Goal: Task Accomplishment & Management: Manage account settings

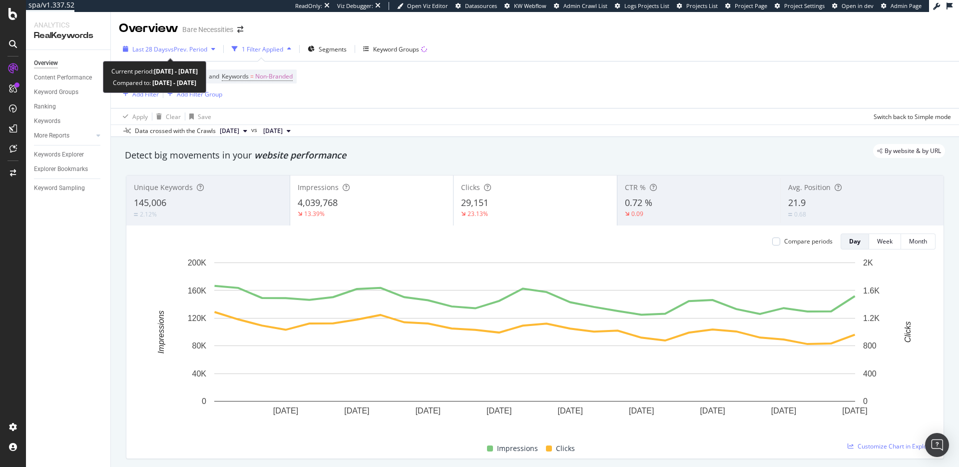
click at [187, 51] on span "vs Prev. Period" at bounding box center [187, 49] width 39 height 8
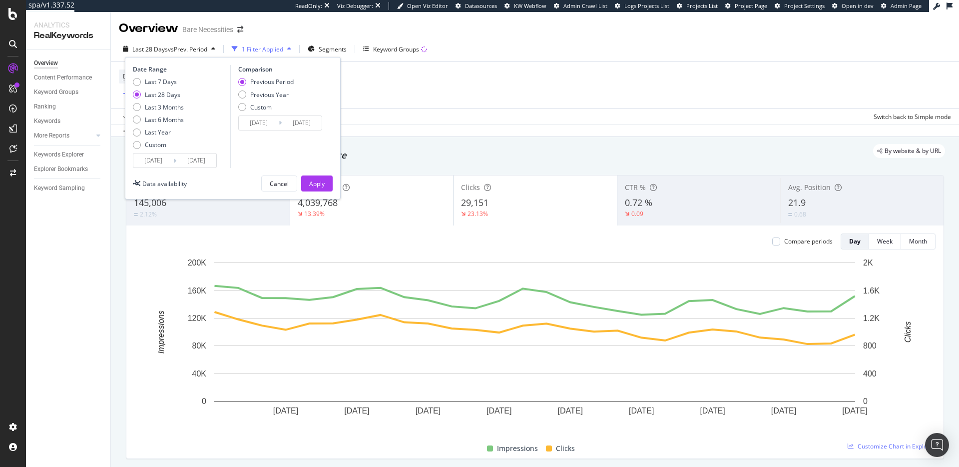
click at [472, 103] on div "Device = All and Country = All and Keywords = Non-Branded Add Filter Add Filter…" at bounding box center [535, 84] width 833 height 46
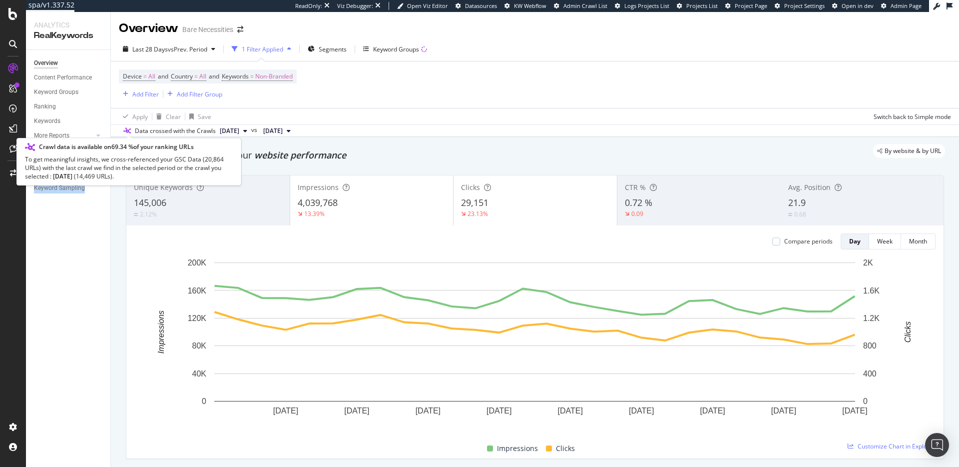
click at [128, 130] on icon at bounding box center [126, 131] width 7 height 6
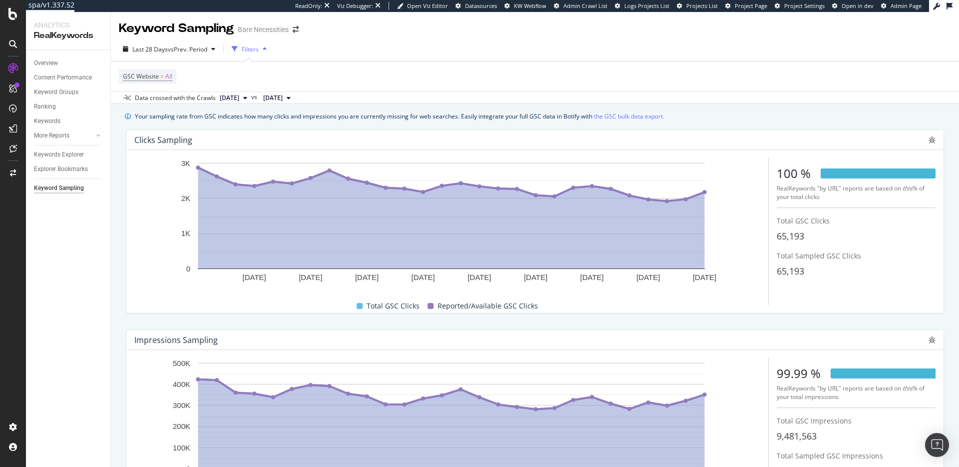
click at [244, 102] on button "2025 Aug. 22nd" at bounding box center [233, 98] width 35 height 12
click at [253, 129] on div "2025 Sep. 26th" at bounding box center [244, 131] width 53 height 9
click at [283, 98] on span "2025 Jul. 25th" at bounding box center [272, 97] width 19 height 9
click at [317, 146] on div "2025 Sep. 19th" at bounding box center [309, 150] width 53 height 9
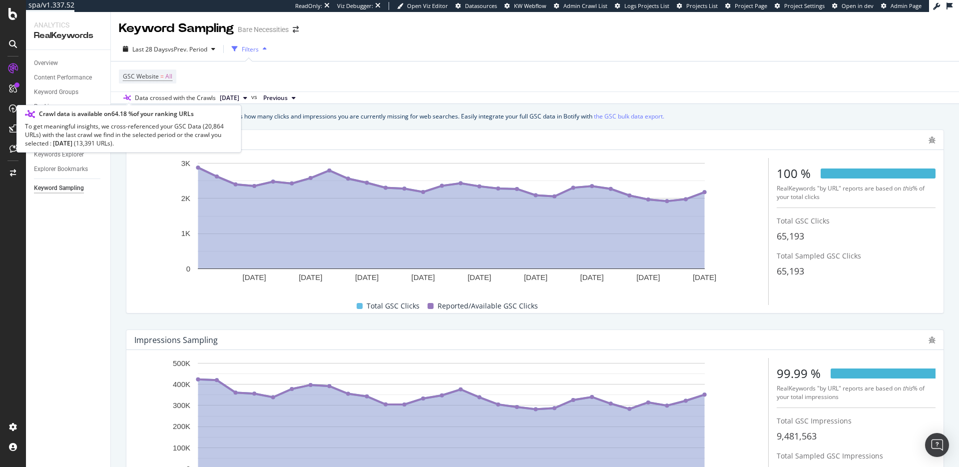
click at [127, 96] on icon at bounding box center [126, 98] width 7 height 6
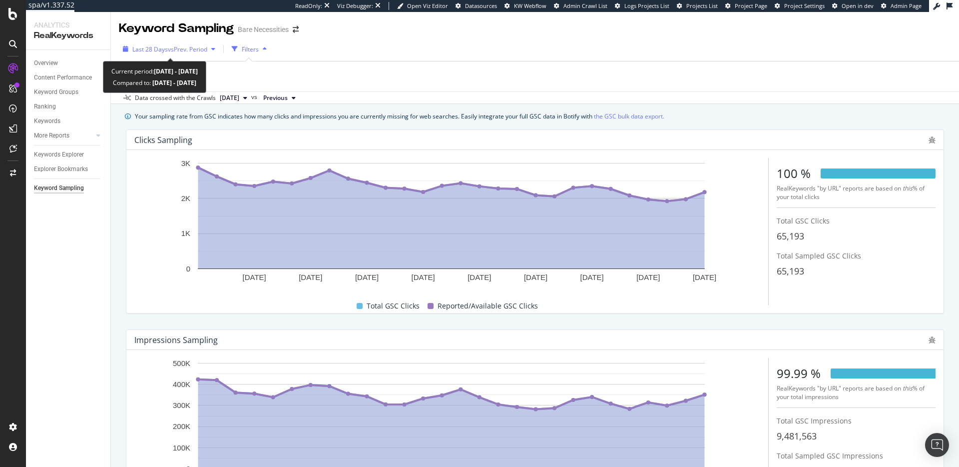
click at [150, 51] on span "Last 28 Days" at bounding box center [149, 49] width 35 height 8
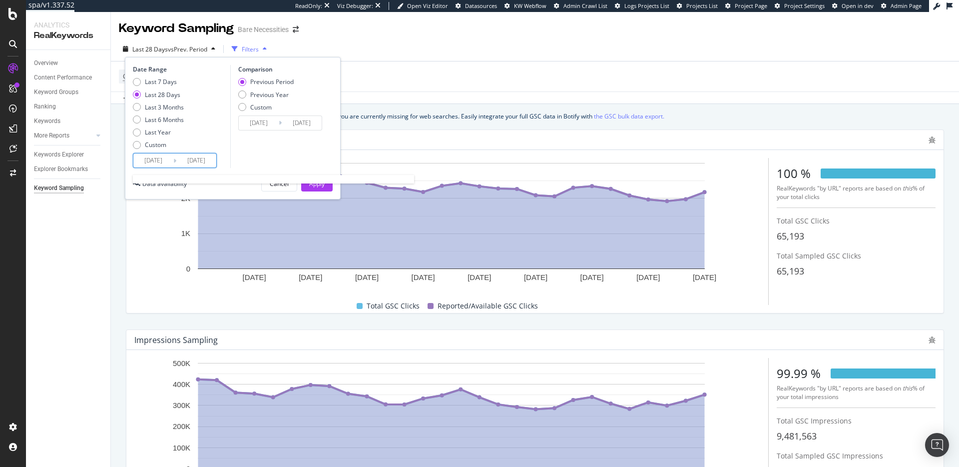
click at [170, 162] on input "2025/07/27" at bounding box center [153, 160] width 40 height 14
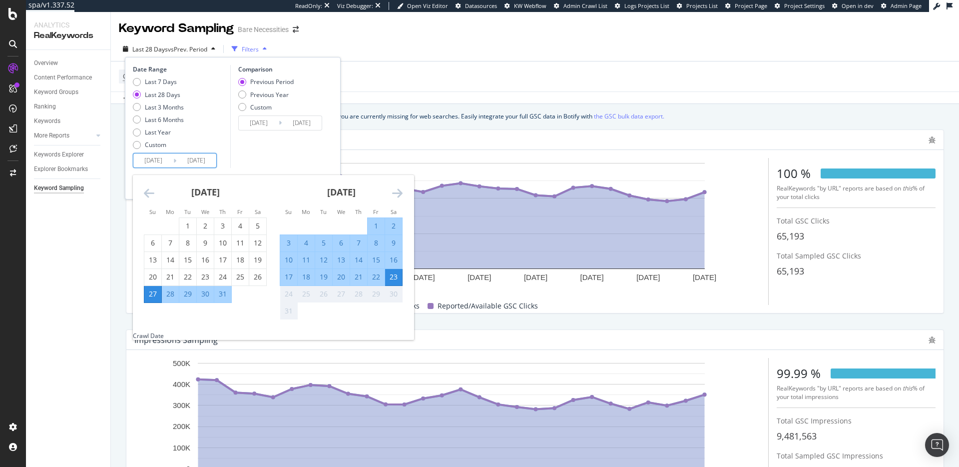
click at [255, 147] on div "Comparison Previous Period Previous Year Custom 2025/06/29 Navigate forward to …" at bounding box center [277, 116] width 95 height 103
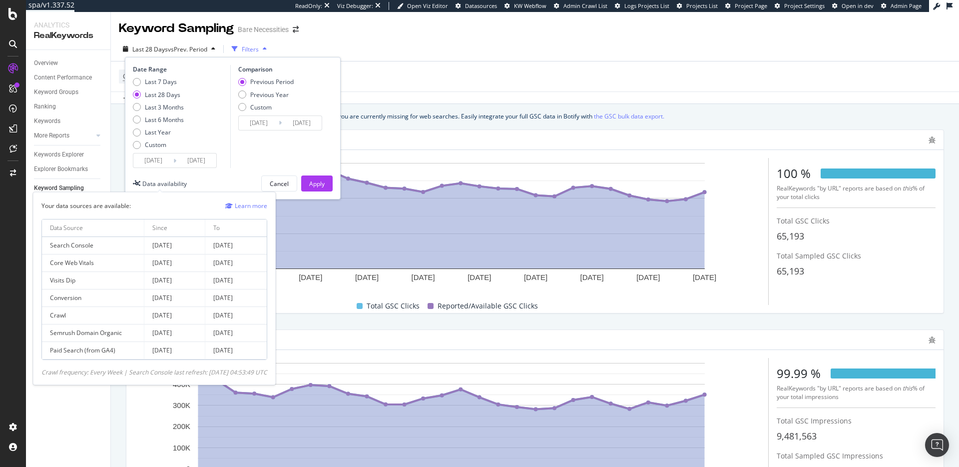
click at [149, 184] on div "Data availability" at bounding box center [164, 183] width 44 height 8
click at [249, 207] on link "Learn more" at bounding box center [246, 205] width 42 height 10
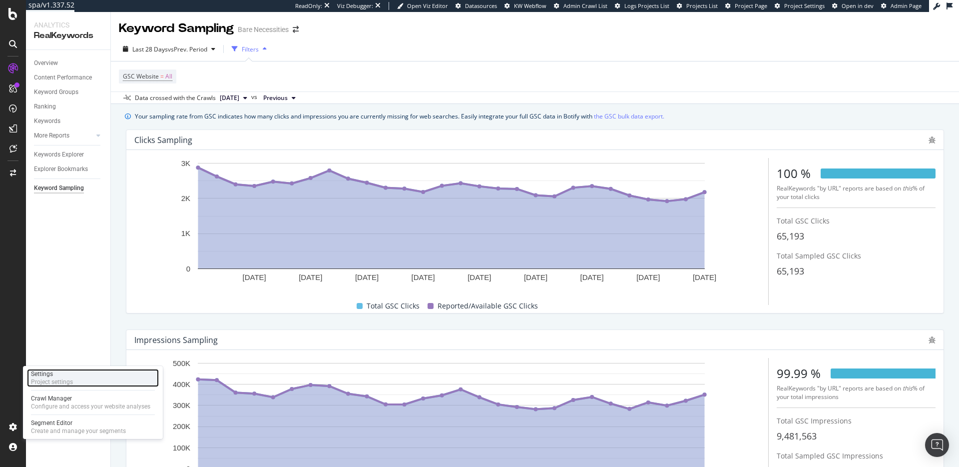
click at [58, 379] on div "Project settings" at bounding box center [52, 382] width 42 height 8
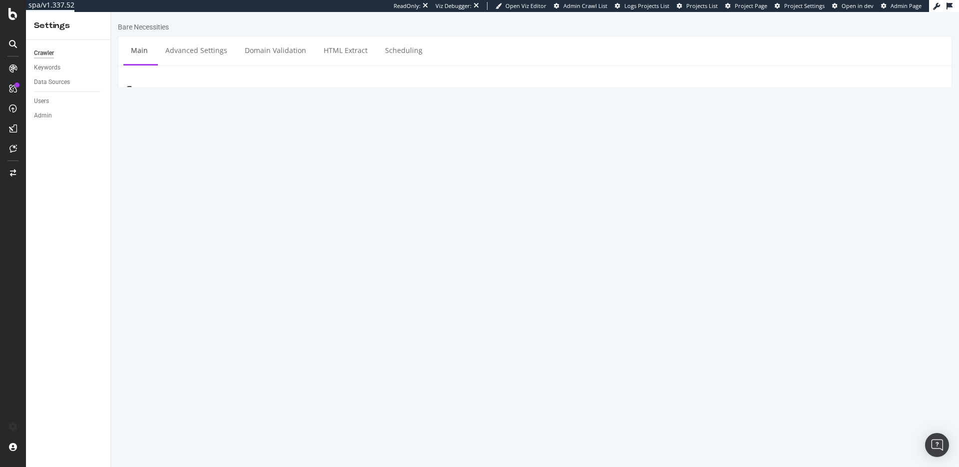
click at [53, 88] on div "Data Sources" at bounding box center [72, 82] width 76 height 14
click at [53, 84] on div "Data Sources" at bounding box center [52, 82] width 36 height 10
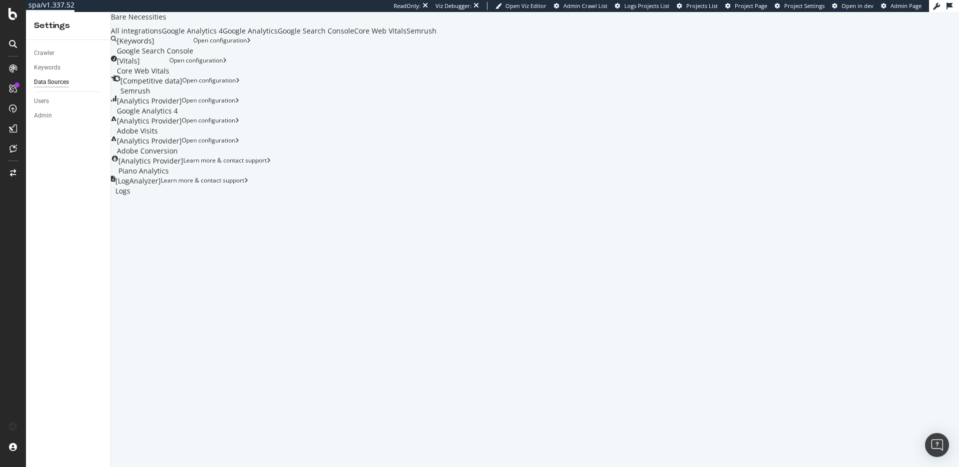
click at [354, 36] on div "Google Search Console" at bounding box center [316, 31] width 76 height 10
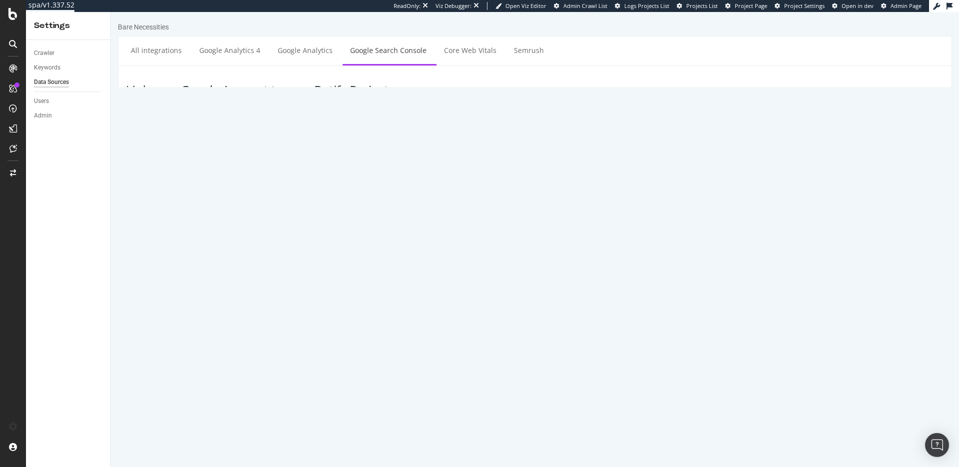
click at [300, 245] on input "10" at bounding box center [327, 249] width 124 height 17
click at [12, 17] on icon at bounding box center [12, 14] width 9 height 12
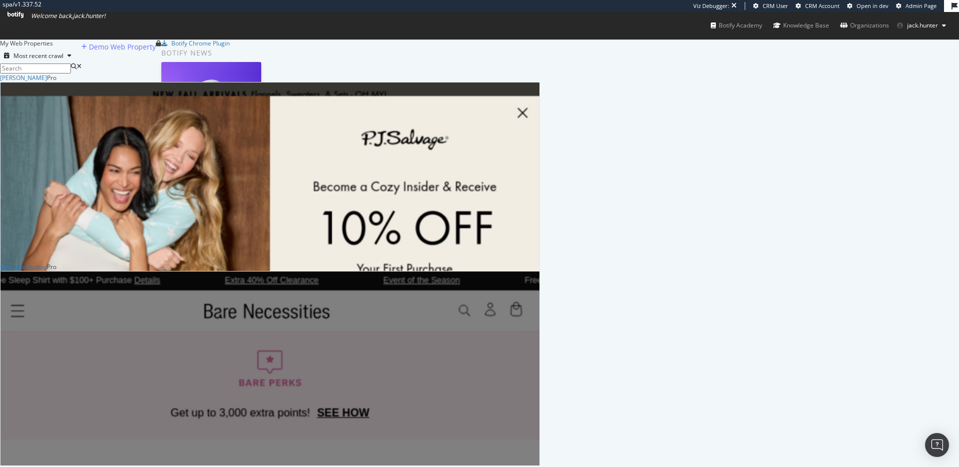
scroll to position [392, 540]
click at [47, 271] on div "Bare Necessities" at bounding box center [23, 266] width 47 height 8
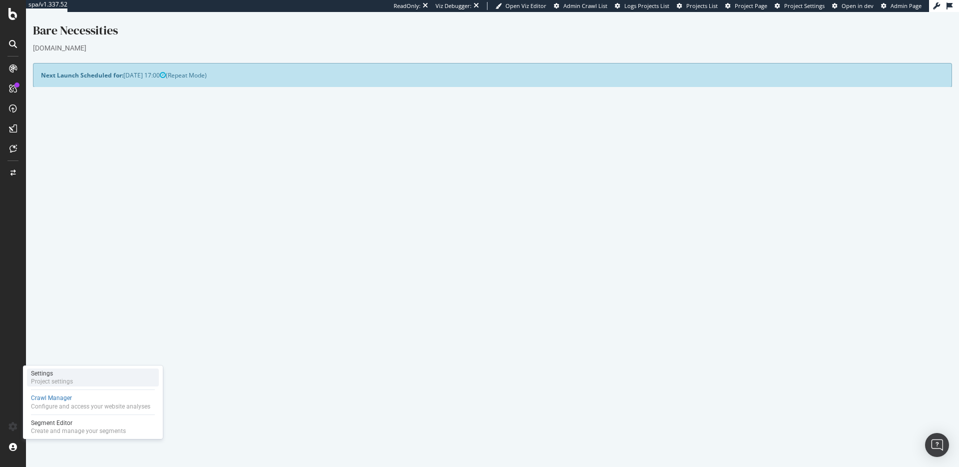
click at [65, 378] on div "Project settings" at bounding box center [52, 381] width 42 height 8
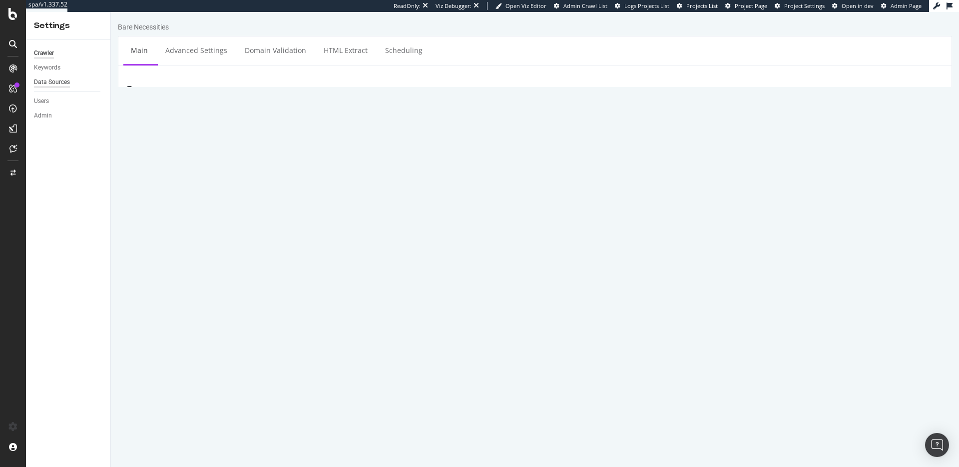
click at [61, 80] on div "Data Sources" at bounding box center [52, 82] width 36 height 10
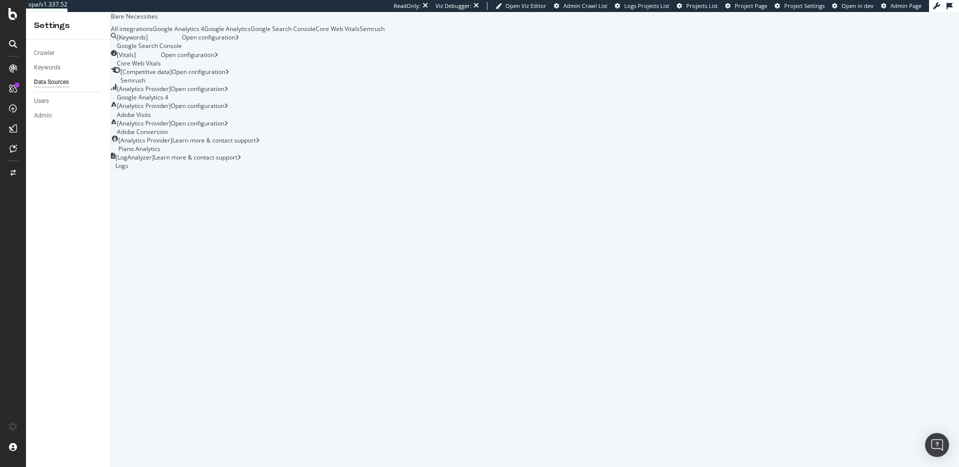
click at [182, 50] on div "[ Keywords ] Google Search Console" at bounding box center [149, 41] width 65 height 17
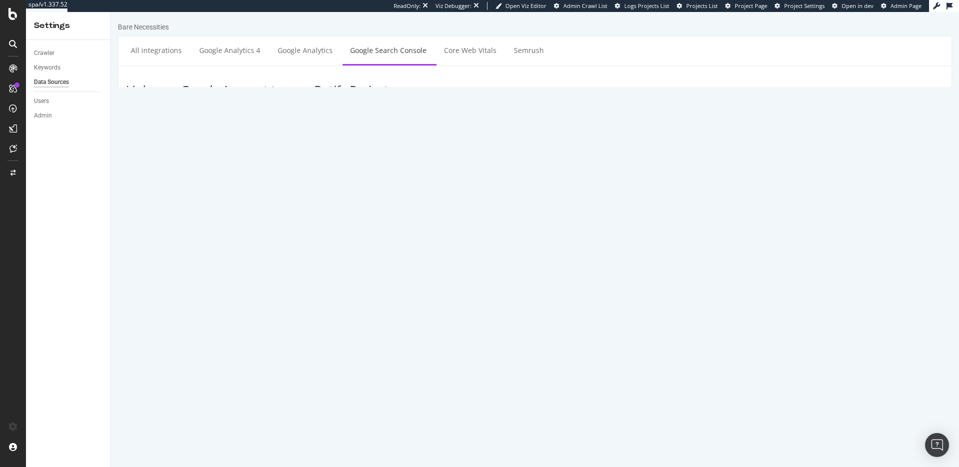
click at [195, 139] on td "jack.hunter[jack.hunter@botify.com]" at bounding box center [311, 141] width 370 height 27
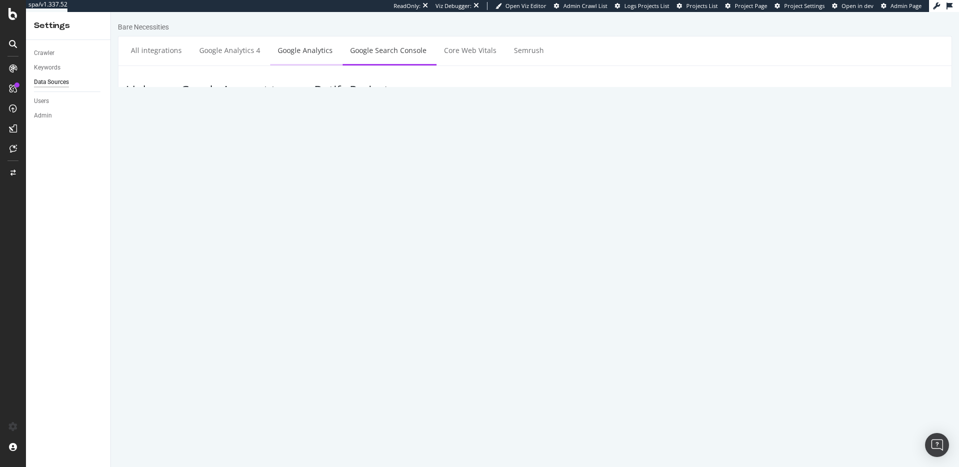
click at [310, 54] on link "Google Analytics" at bounding box center [305, 49] width 70 height 27
click at [477, 57] on link "Core Web Vitals" at bounding box center [470, 49] width 67 height 27
click at [534, 56] on link "Semrush" at bounding box center [529, 49] width 45 height 27
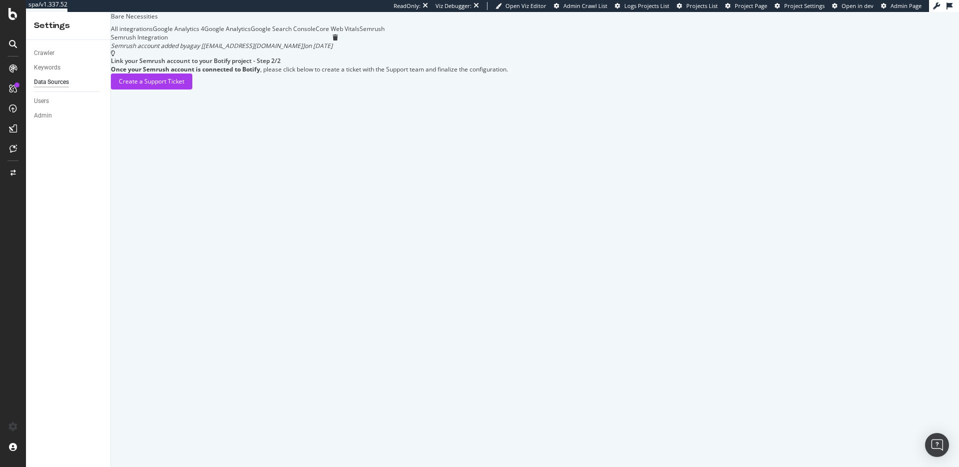
click at [153, 33] on div "All integrations" at bounding box center [132, 28] width 42 height 8
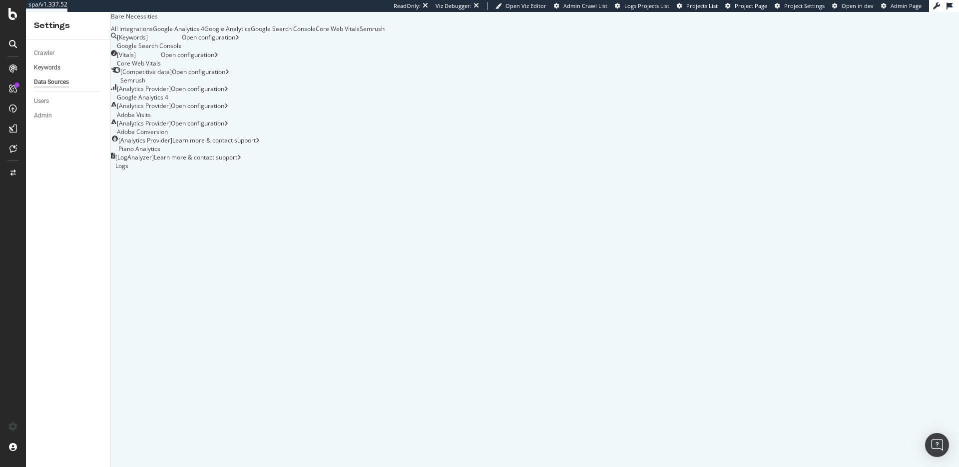
click at [61, 63] on link "Keywords" at bounding box center [68, 67] width 69 height 10
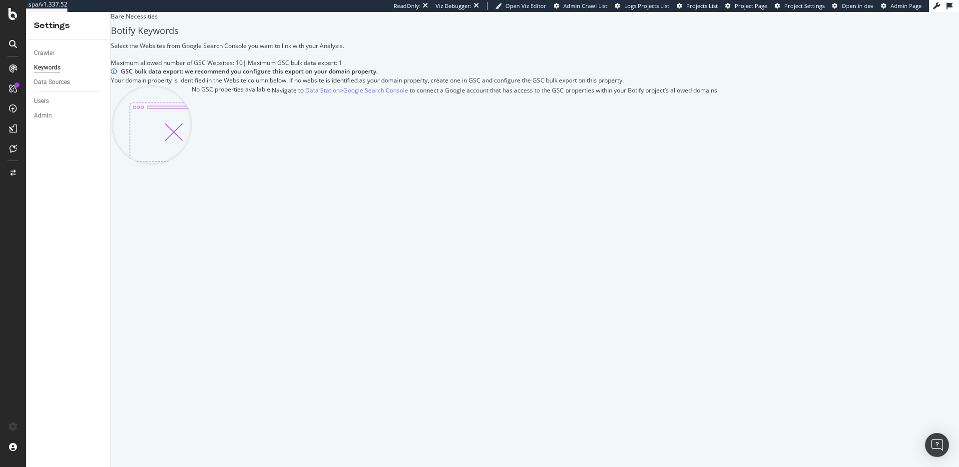
click at [192, 165] on img at bounding box center [151, 125] width 81 height 80
click at [365, 95] on link "Data Station > Google Search Console" at bounding box center [356, 90] width 103 height 10
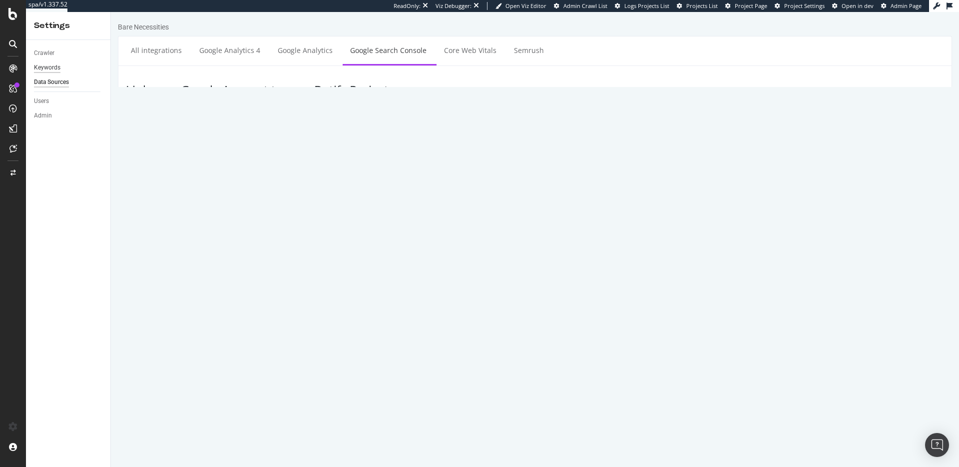
click at [54, 68] on div "Keywords" at bounding box center [47, 67] width 26 height 10
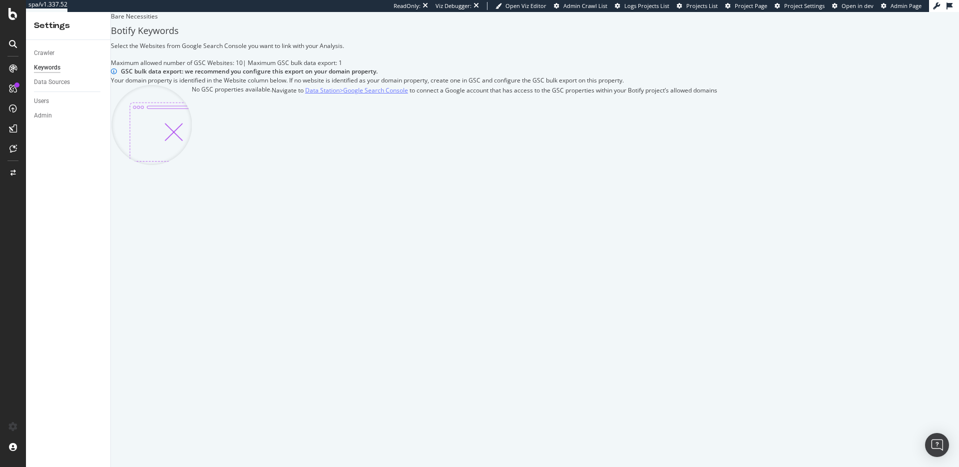
click at [403, 95] on link "Data Station > Google Search Console" at bounding box center [356, 90] width 103 height 10
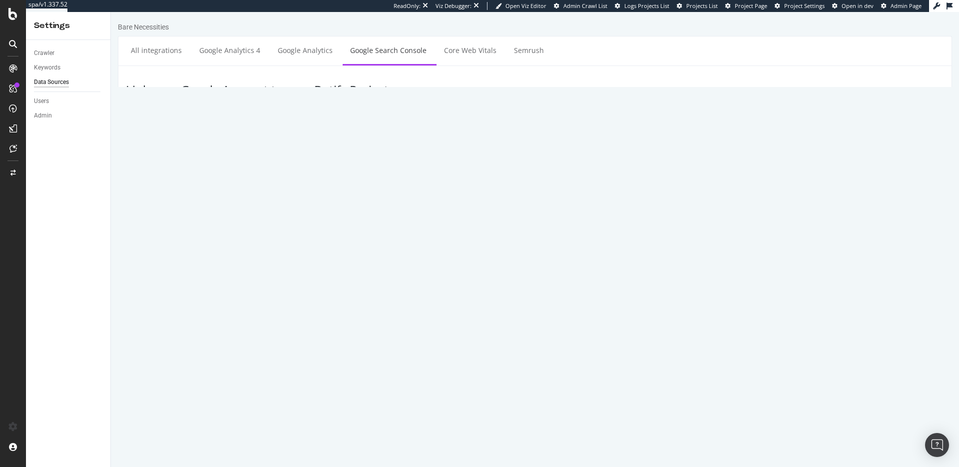
click at [163, 167] on button "Add a new Account" at bounding box center [162, 174] width 73 height 17
click at [366, 94] on h3 "Link your Google Account to your Botify Project" at bounding box center [535, 89] width 819 height 13
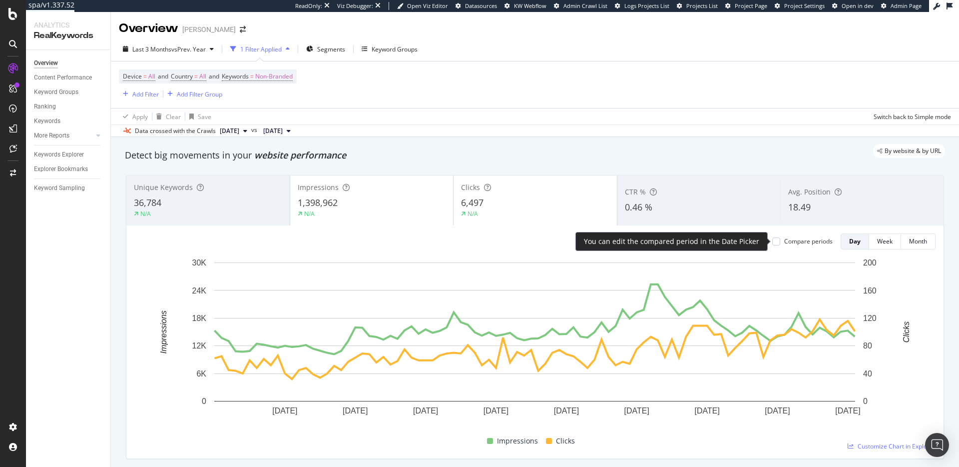
click at [790, 239] on div "Compare periods" at bounding box center [809, 241] width 48 height 8
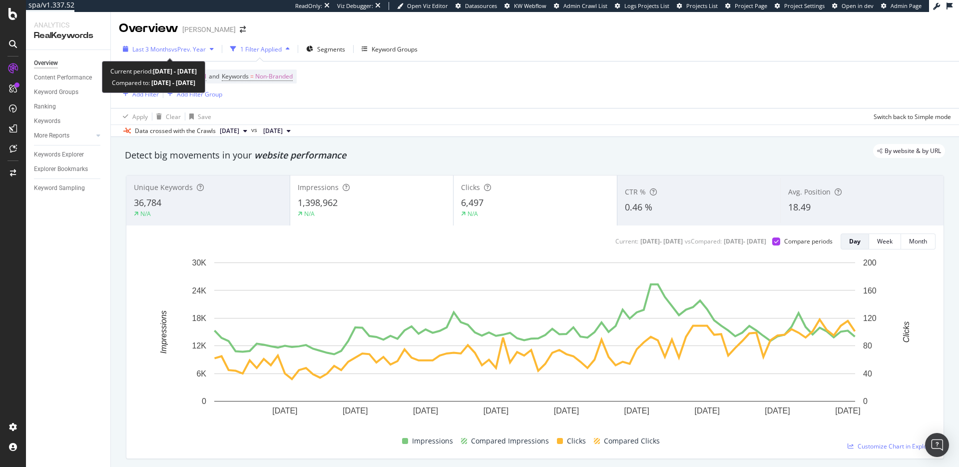
click at [180, 49] on span "vs Prev. Year" at bounding box center [188, 49] width 34 height 8
click at [570, 124] on div "Data crossed with the Crawls 2025 Sep. 28th vs 2025 Jan. 24th" at bounding box center [535, 130] width 849 height 12
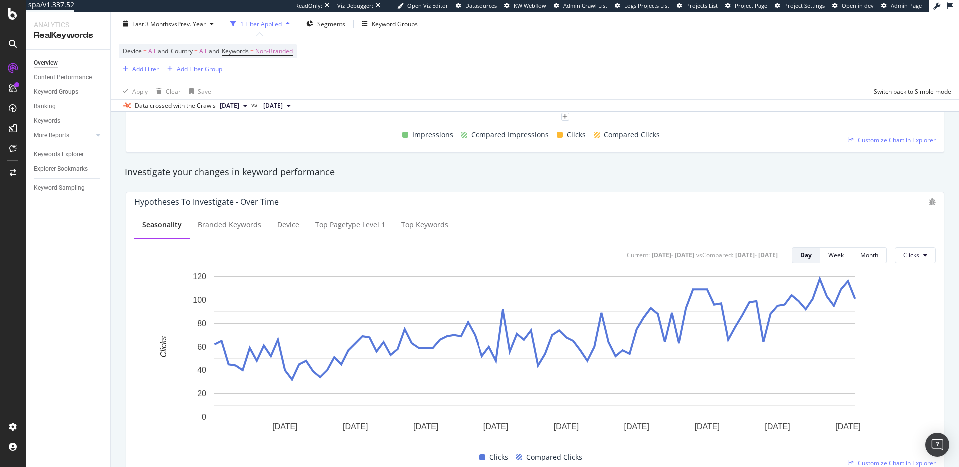
scroll to position [348, 0]
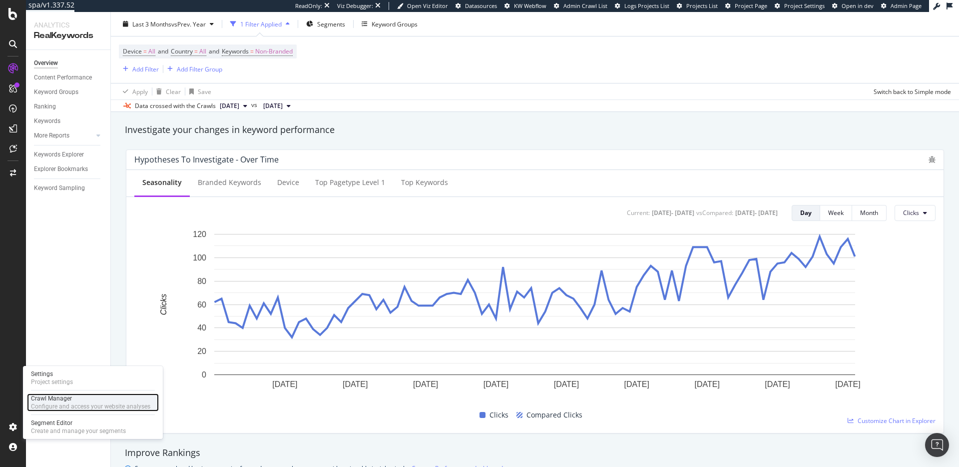
click at [60, 396] on div "Crawl Manager" at bounding box center [90, 398] width 119 height 8
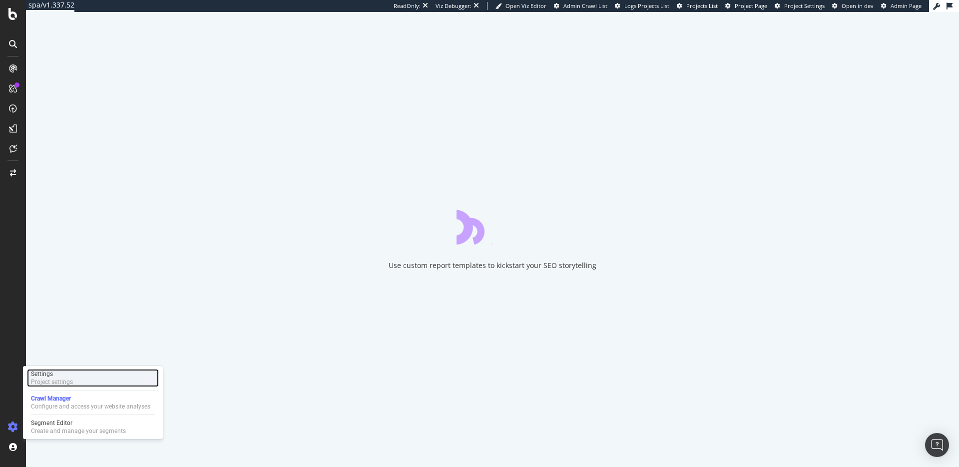
click at [56, 376] on div "Settings" at bounding box center [52, 374] width 42 height 8
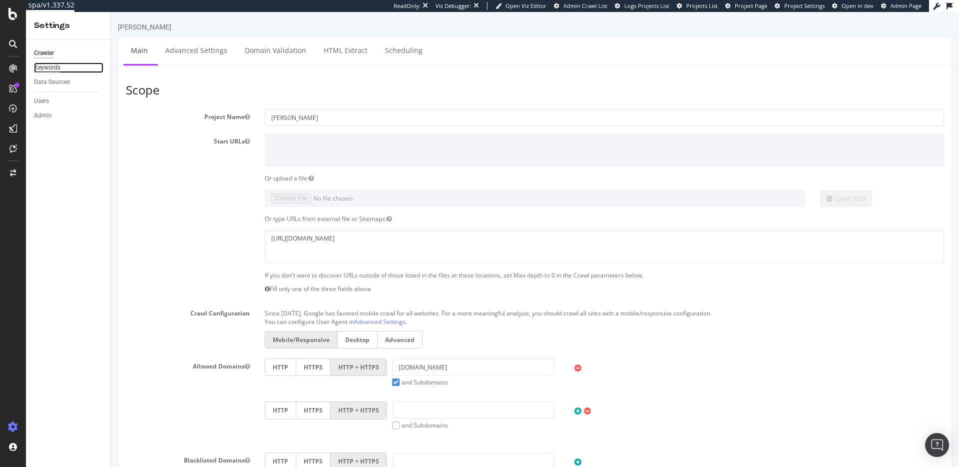
click at [37, 72] on div "Keywords" at bounding box center [47, 67] width 26 height 10
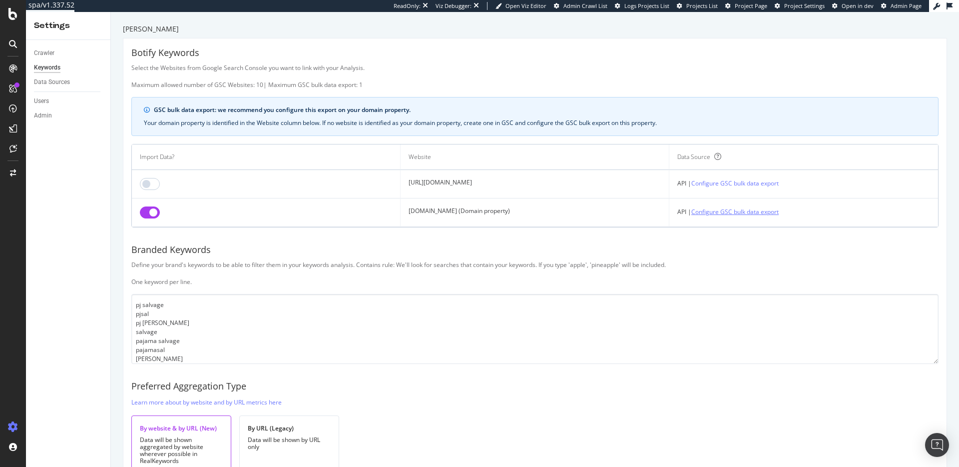
click at [771, 213] on link "Configure GSC bulk data export" at bounding box center [735, 211] width 87 height 10
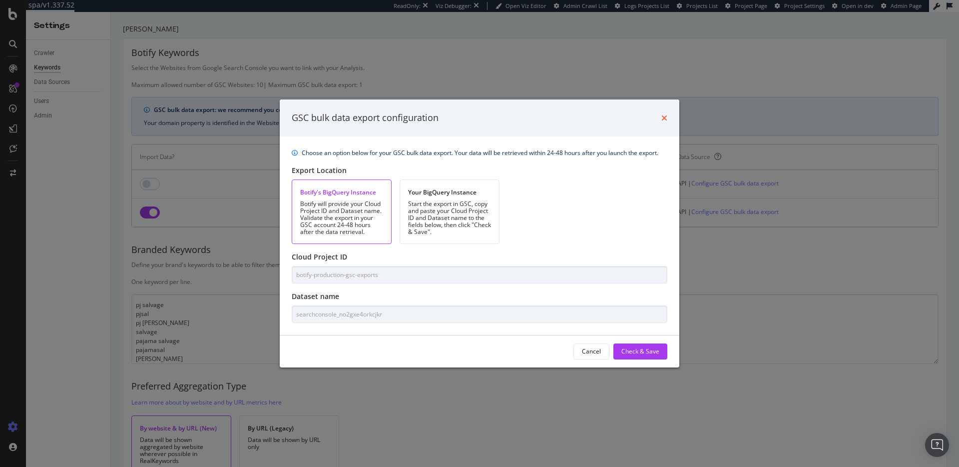
click at [663, 115] on icon "times" at bounding box center [665, 118] width 6 height 8
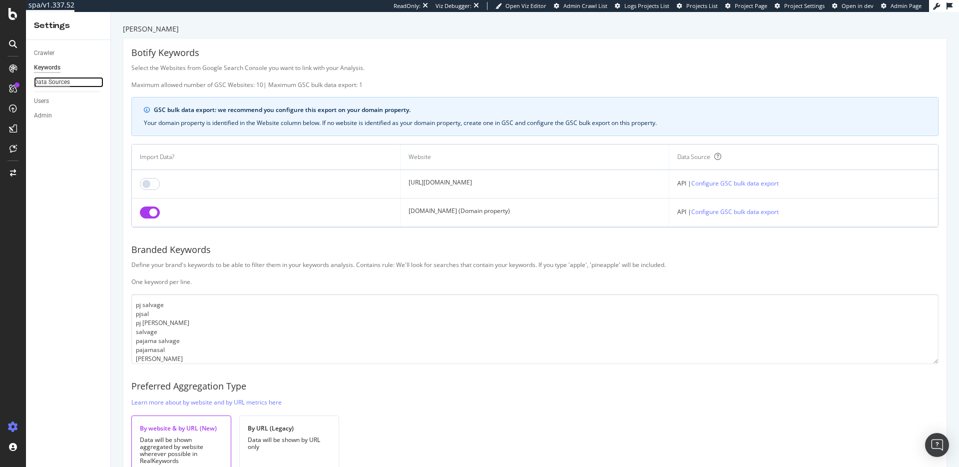
click at [41, 78] on div "Data Sources" at bounding box center [52, 82] width 36 height 10
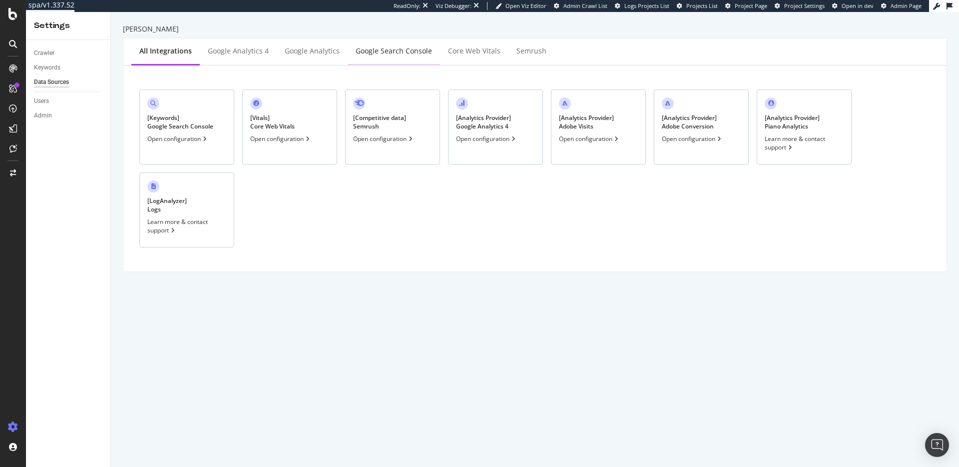
click at [395, 54] on div "Google Search Console" at bounding box center [394, 51] width 76 height 10
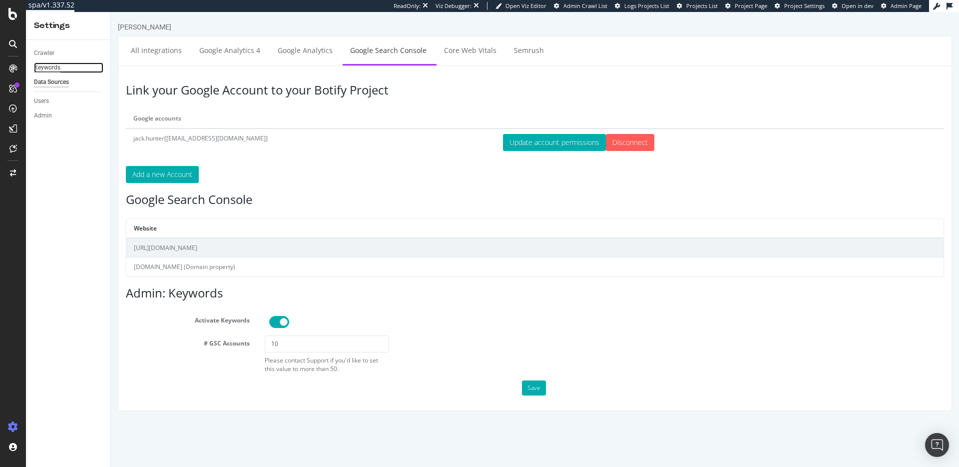
click at [55, 69] on div "Keywords" at bounding box center [47, 67] width 26 height 10
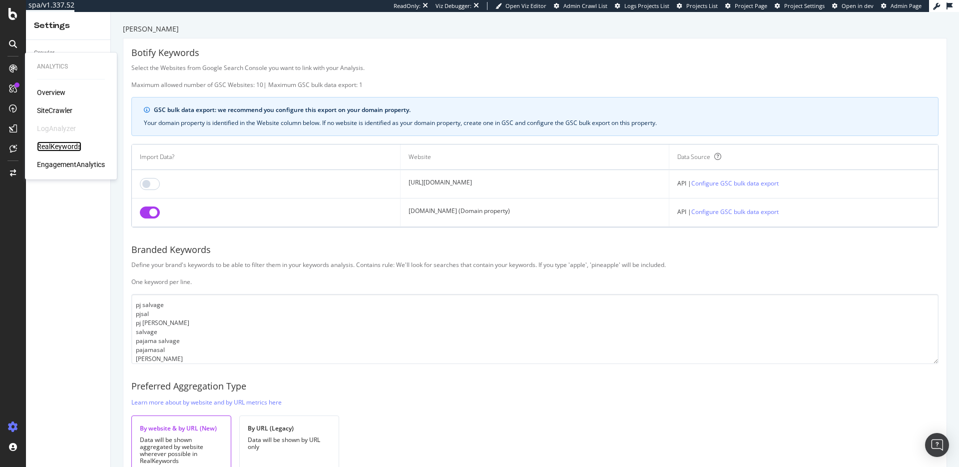
click at [56, 143] on div "RealKeywords" at bounding box center [59, 146] width 44 height 10
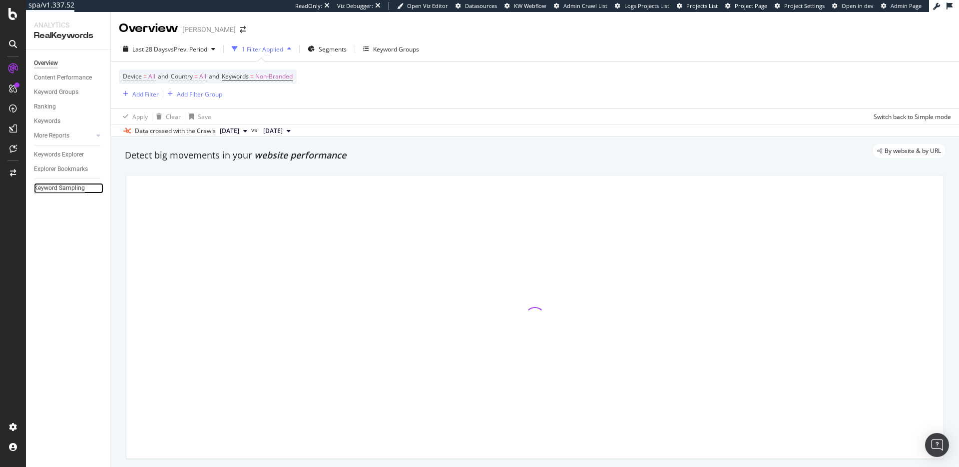
click at [54, 190] on div "Keyword Sampling" at bounding box center [59, 188] width 51 height 10
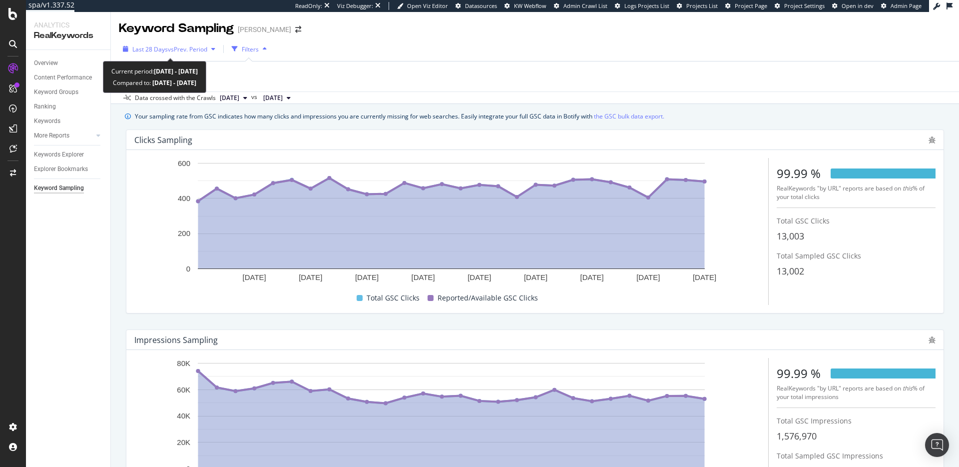
click at [177, 53] on span "vs Prev. Period" at bounding box center [187, 49] width 39 height 8
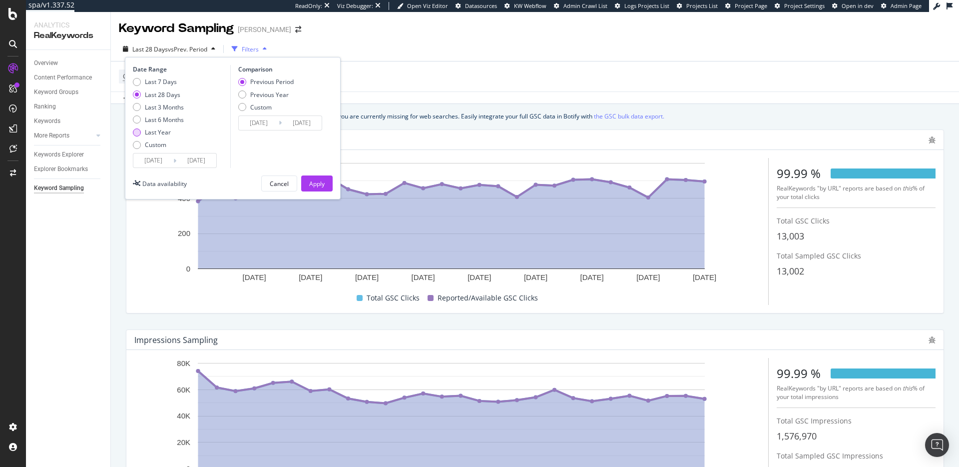
click at [163, 131] on div "Last Year" at bounding box center [158, 132] width 26 height 8
type input "2024/09/30"
click at [312, 177] on div "Apply" at bounding box center [316, 183] width 15 height 15
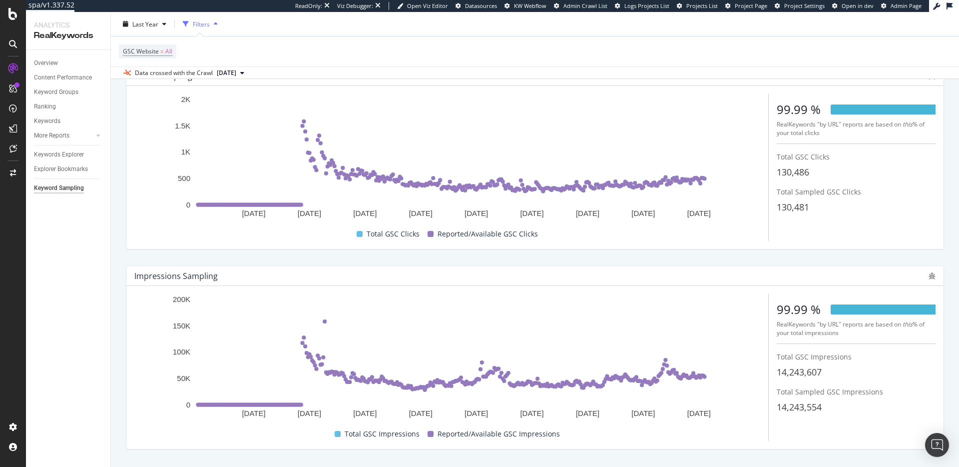
scroll to position [65, 0]
